Goal: Information Seeking & Learning: Understand process/instructions

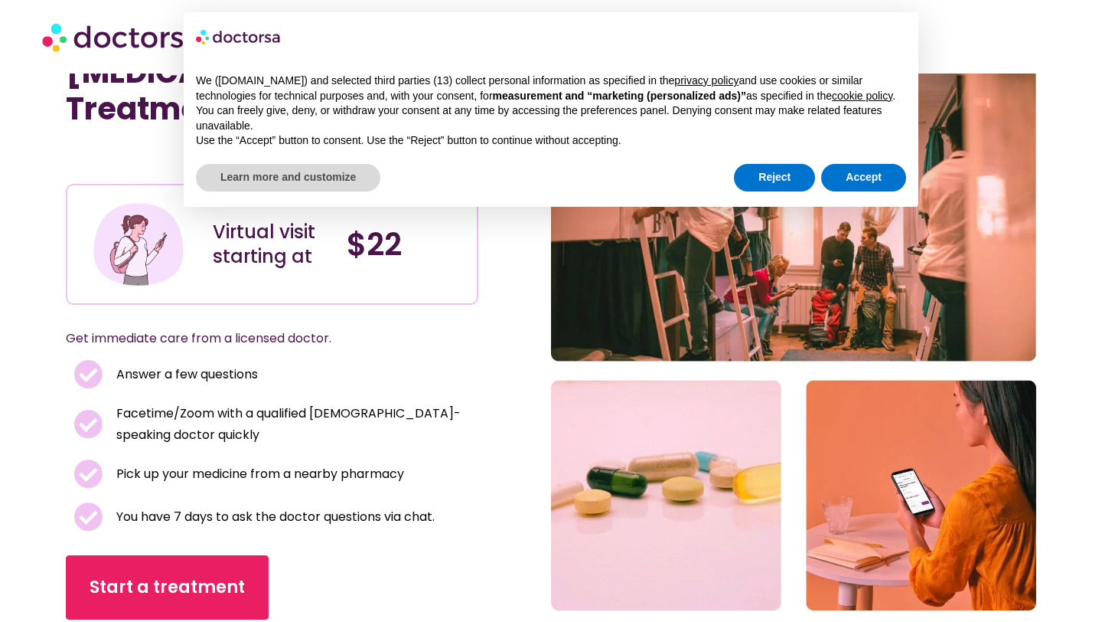
scroll to position [45, 0]
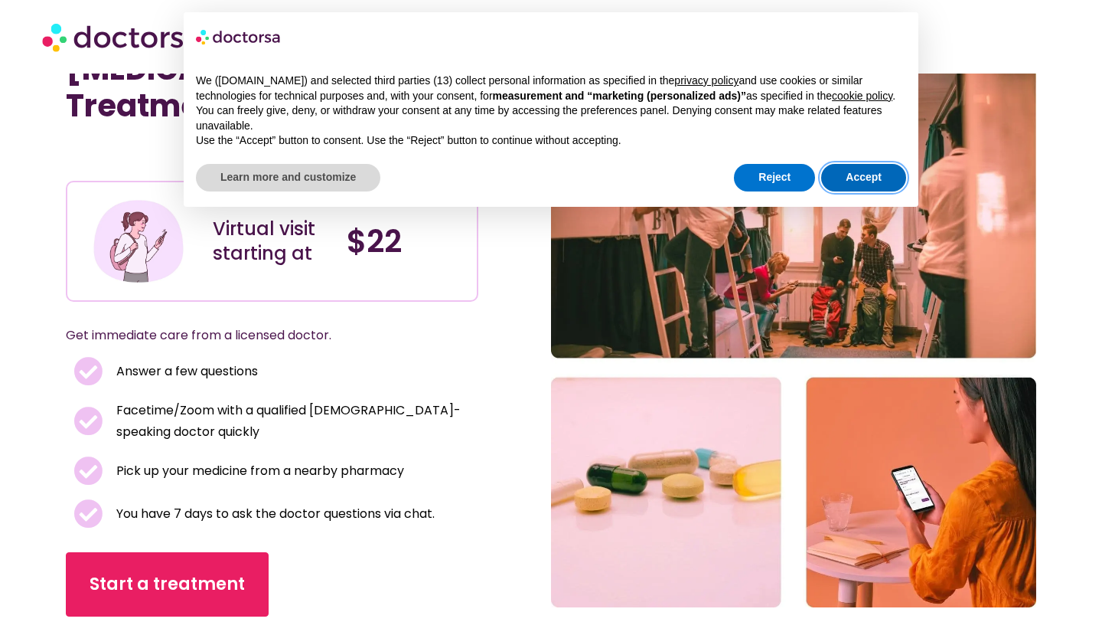
click at [824, 188] on button "Accept" at bounding box center [863, 178] width 85 height 28
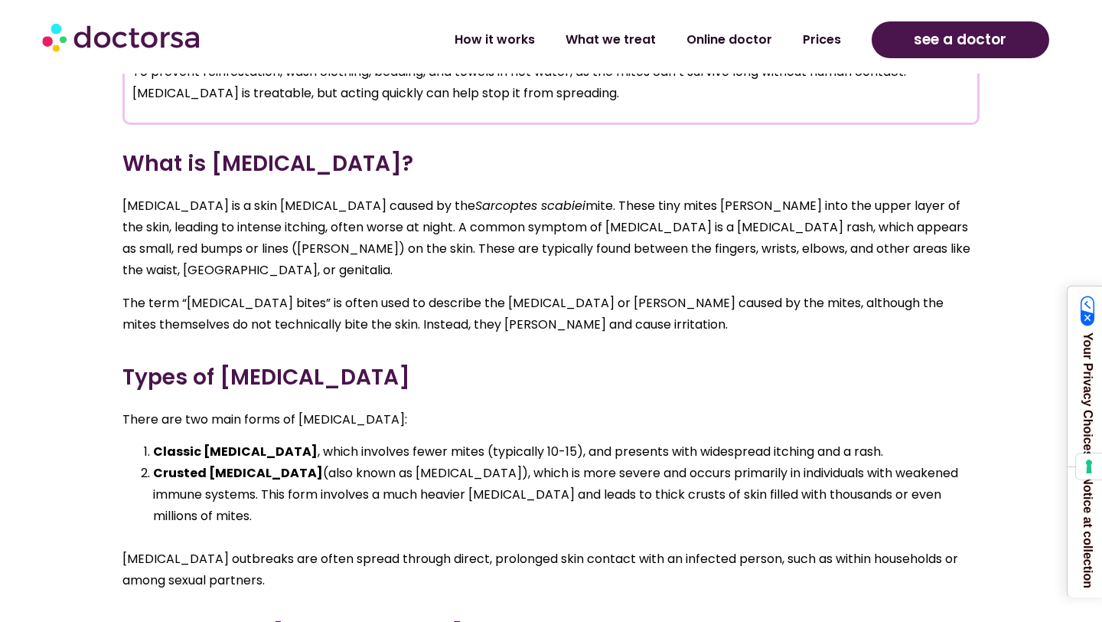
scroll to position [1513, 0]
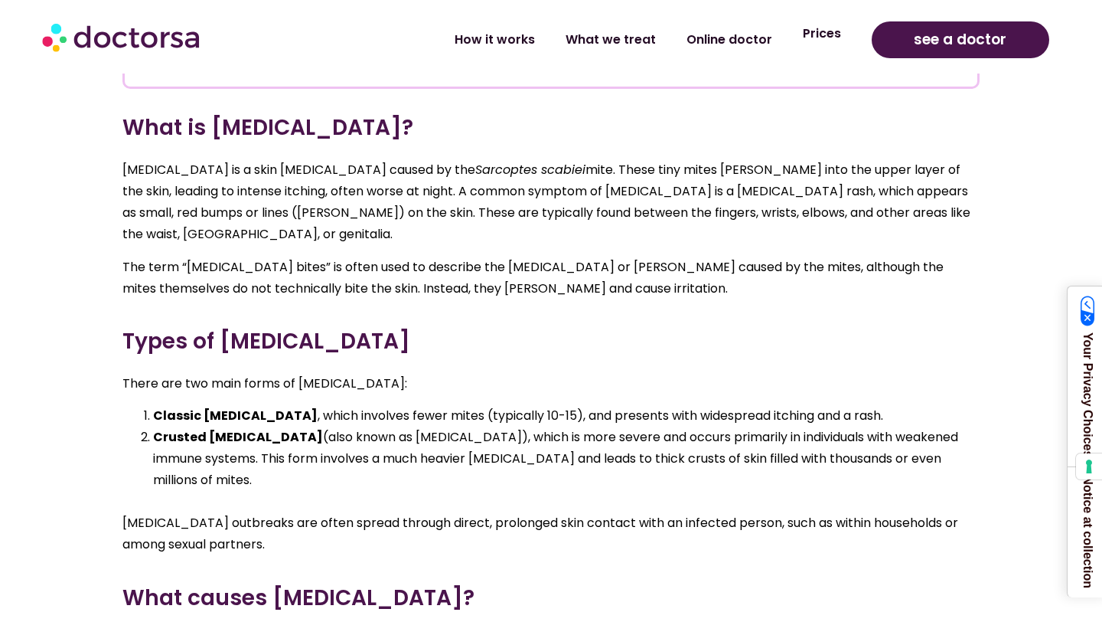
click at [823, 34] on link "Prices" at bounding box center [822, 33] width 69 height 35
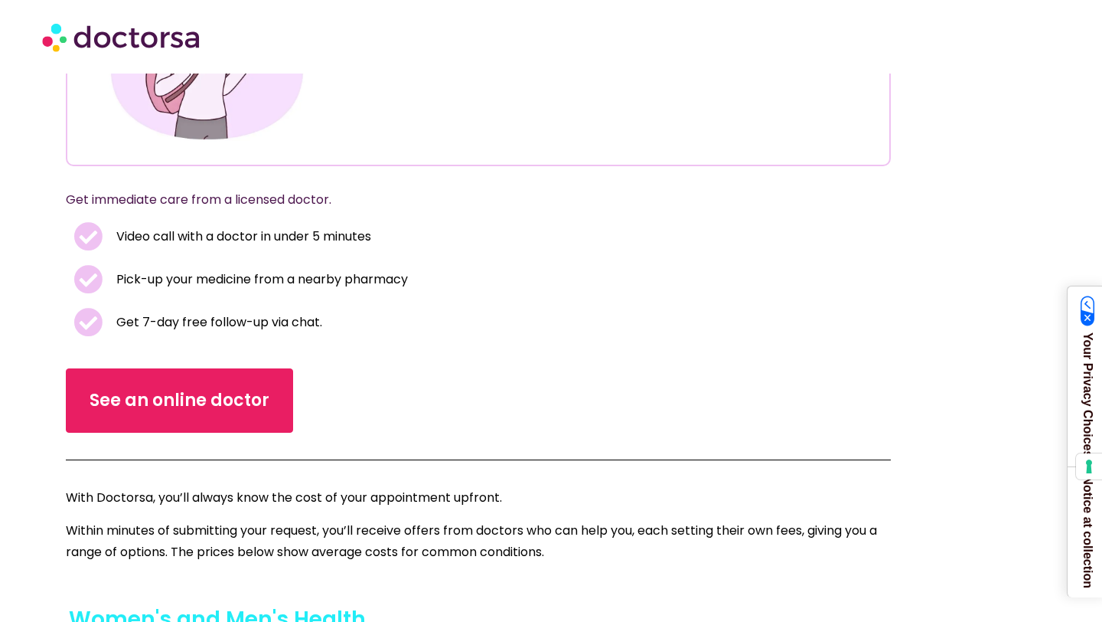
scroll to position [201, 0]
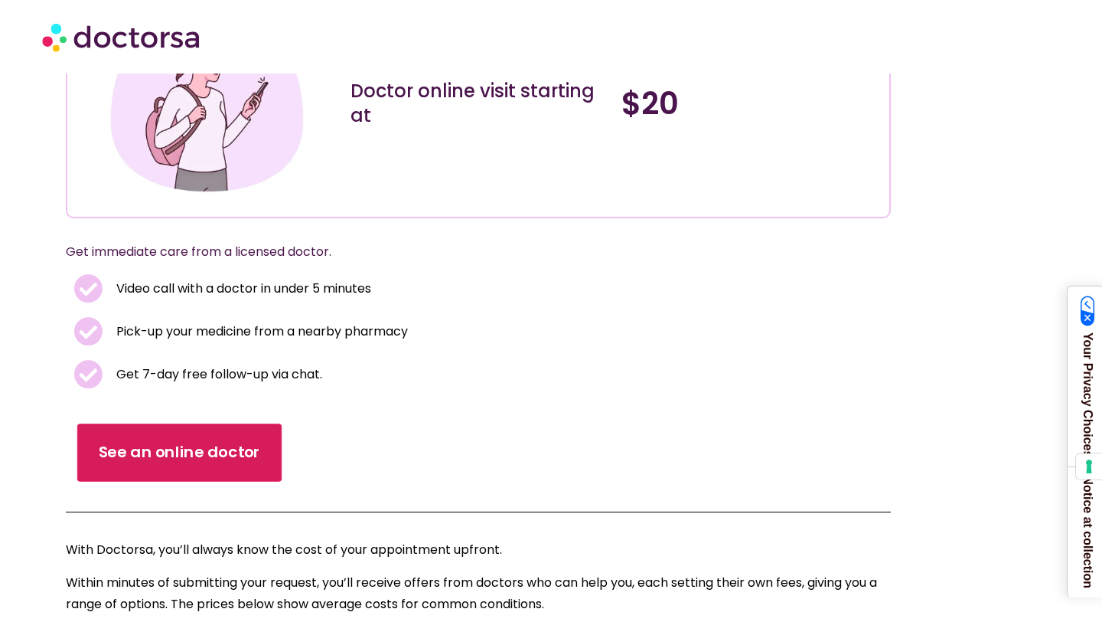
click at [227, 434] on link "See an online doctor" at bounding box center [179, 452] width 204 height 58
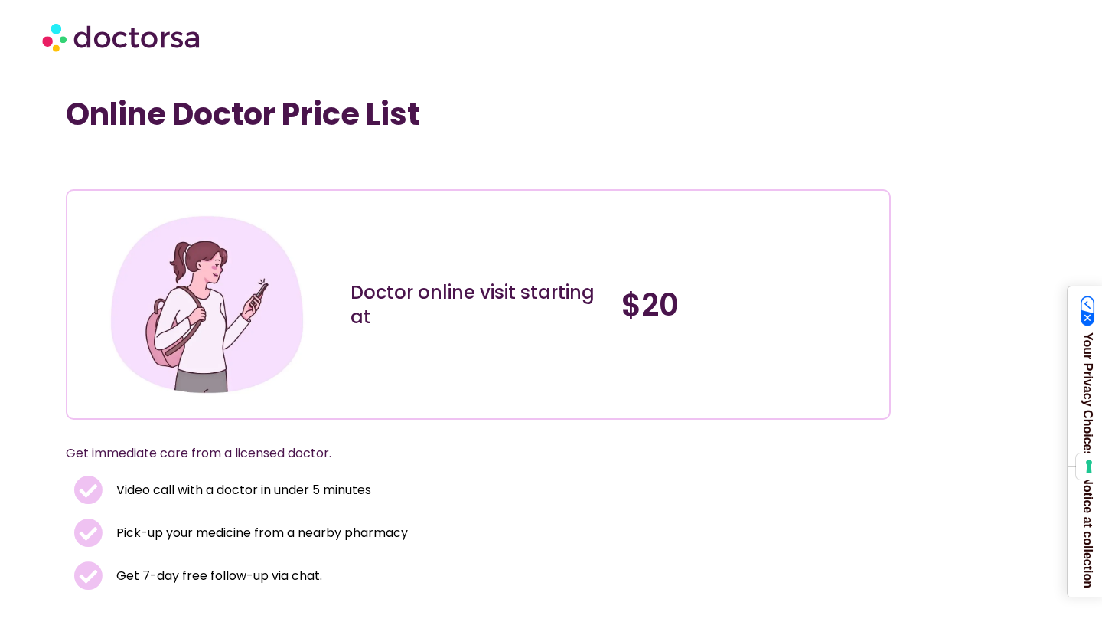
scroll to position [201, 0]
